Goal: Download file/media

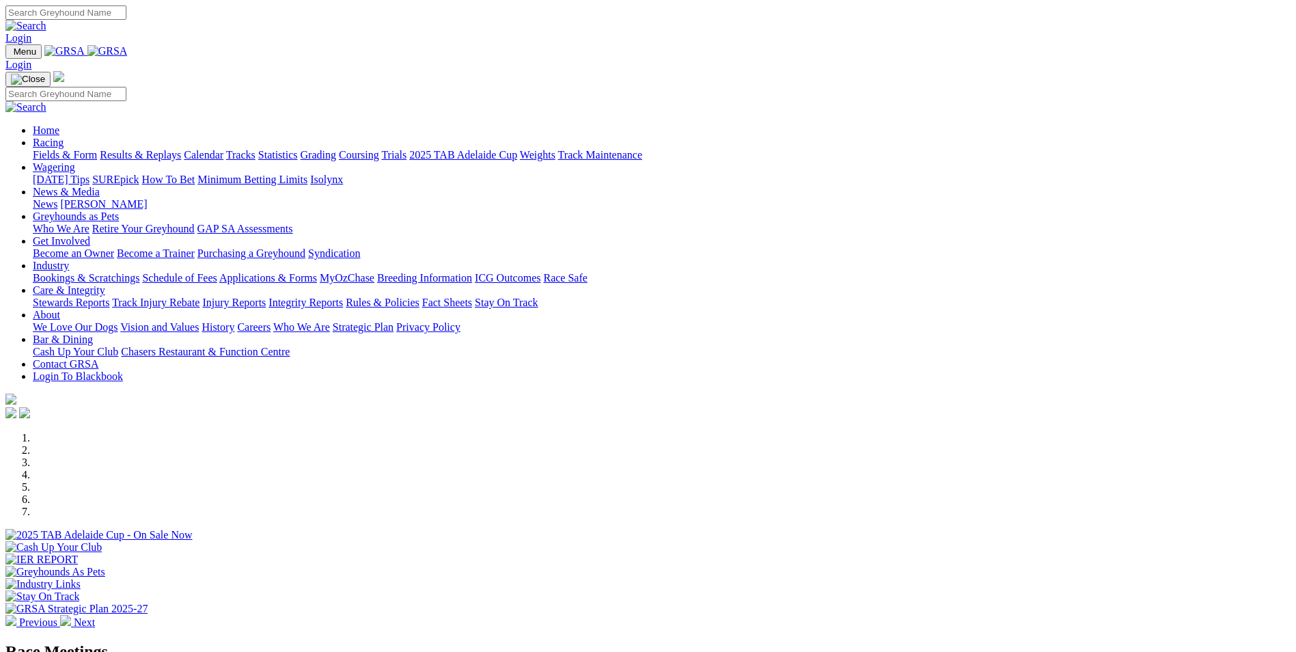
scroll to position [205, 0]
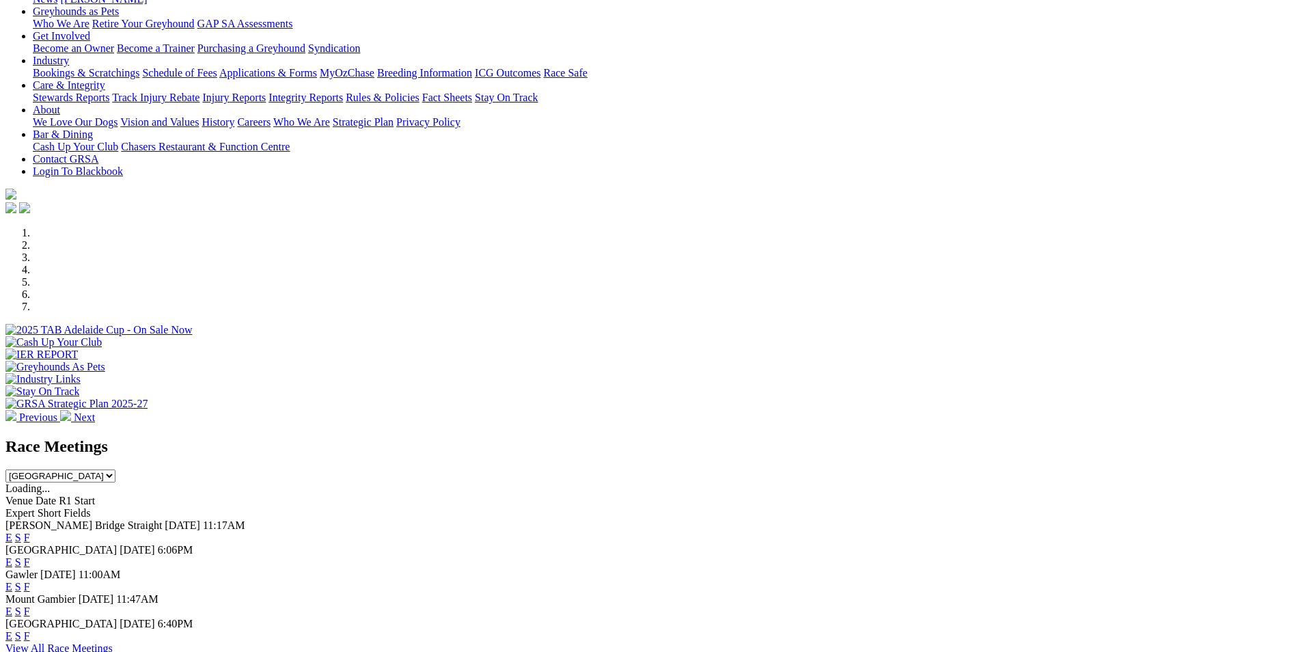
click at [12, 532] on link "E" at bounding box center [8, 538] width 7 height 12
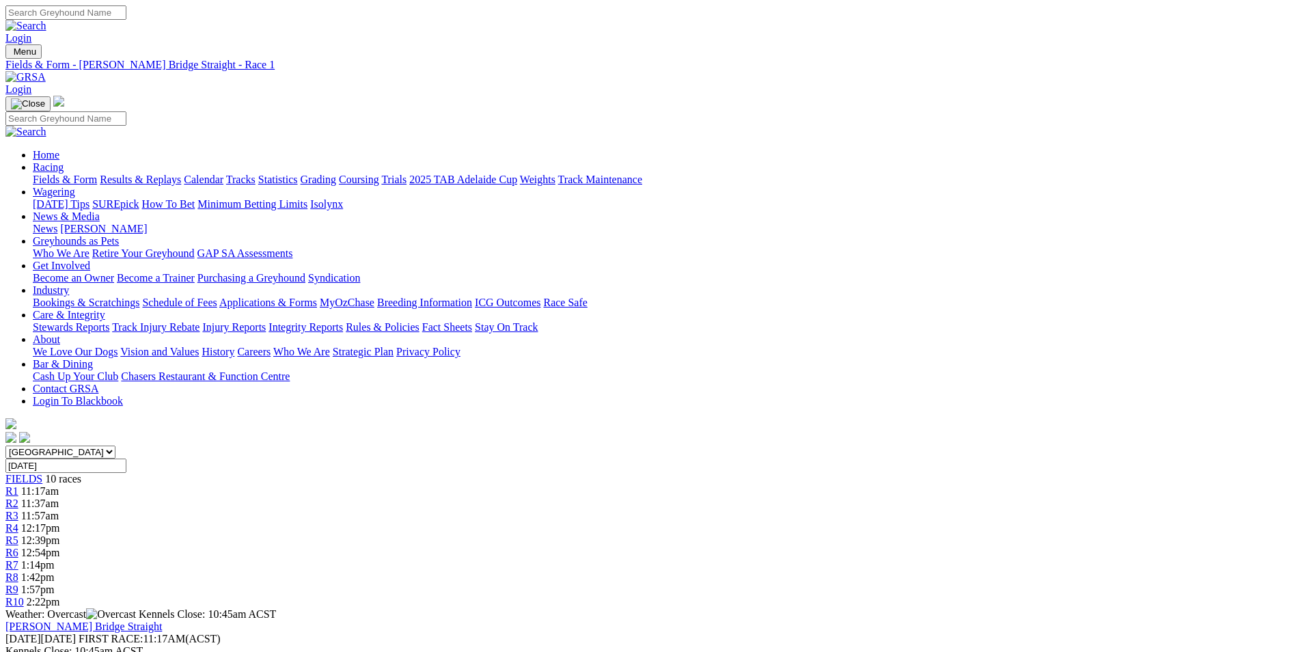
click at [62, 651] on img "button" at bounding box center [56, 664] width 11 height 11
click at [681, 184] on link "PDF" at bounding box center [671, 178] width 20 height 12
